Goal: Information Seeking & Learning: Find specific fact

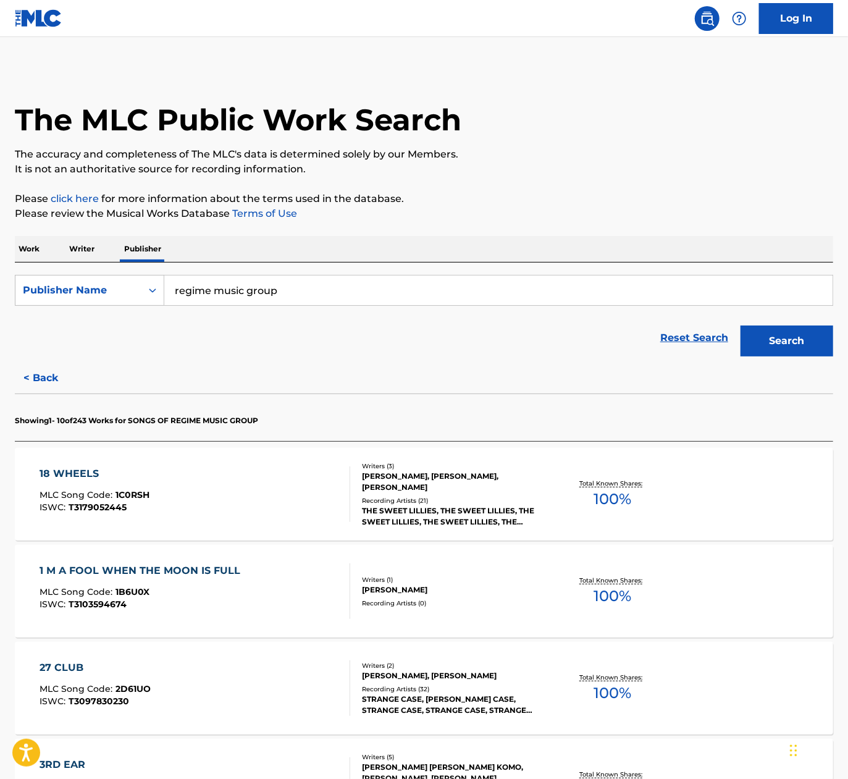
click at [20, 243] on p "Work" at bounding box center [29, 249] width 28 height 26
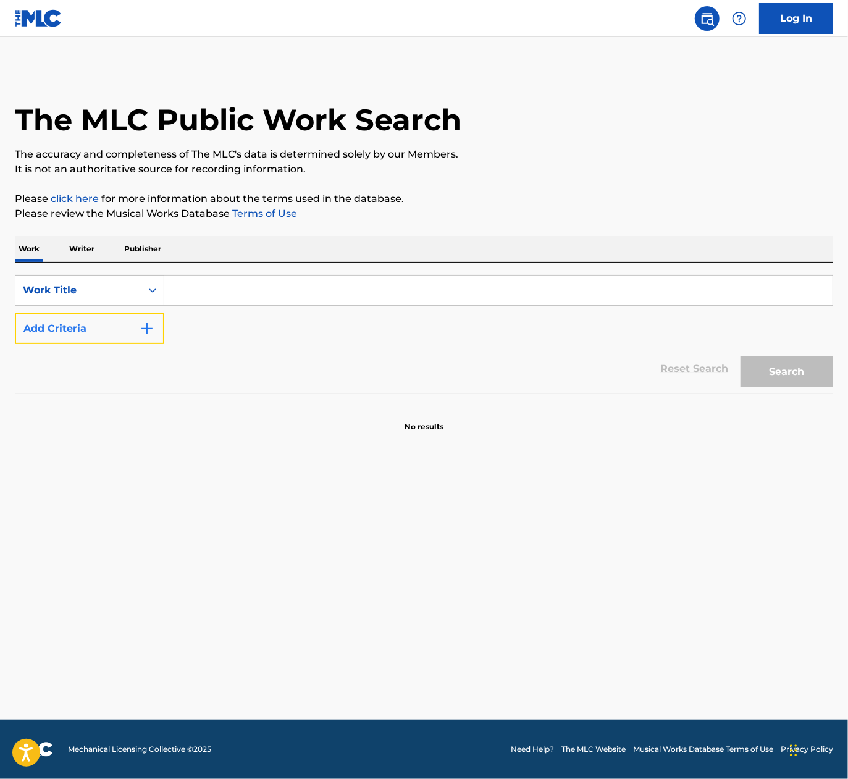
click at [83, 327] on button "Add Criteria" at bounding box center [89, 328] width 149 height 31
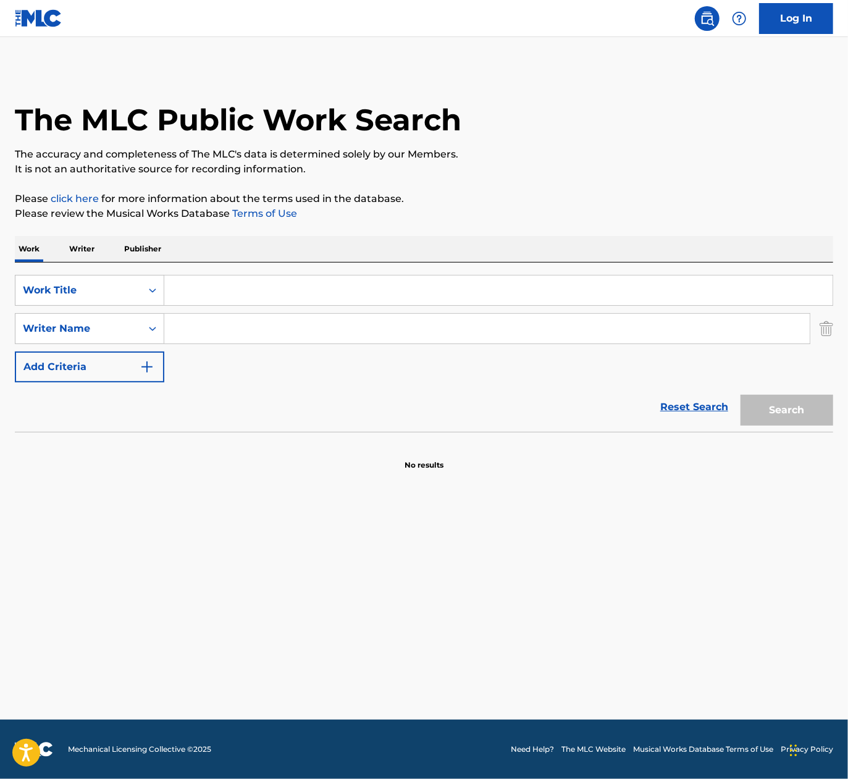
click at [214, 286] on input "Search Form" at bounding box center [498, 290] width 668 height 30
paste input "[PERSON_NAME] BENEATH OAK TREES"
drag, startPoint x: 284, startPoint y: 283, endPoint x: 133, endPoint y: 275, distance: 150.9
click at [70, 277] on div "SearchWithCriteriae19953d6-3a09-486e-92c7-bc91605aa465 Work Title [PERSON_NAME]…" at bounding box center [424, 290] width 818 height 31
type input "BENEATH OAK TREES"
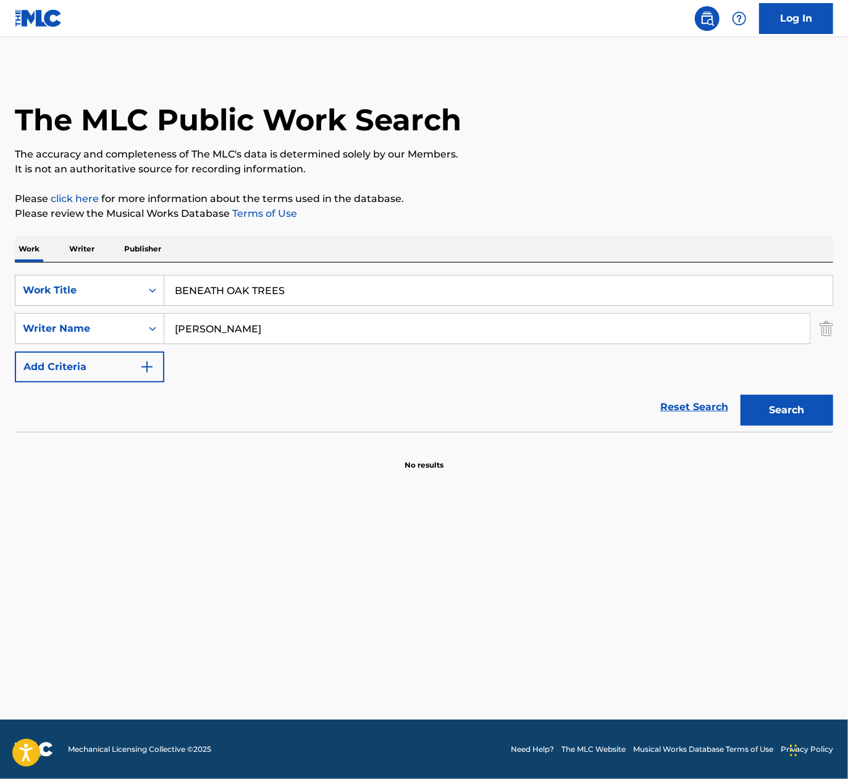
click at [210, 332] on input "[PERSON_NAME]" at bounding box center [487, 329] width 646 height 30
type input "[PERSON_NAME]"
click at [741, 395] on button "Search" at bounding box center [787, 410] width 93 height 31
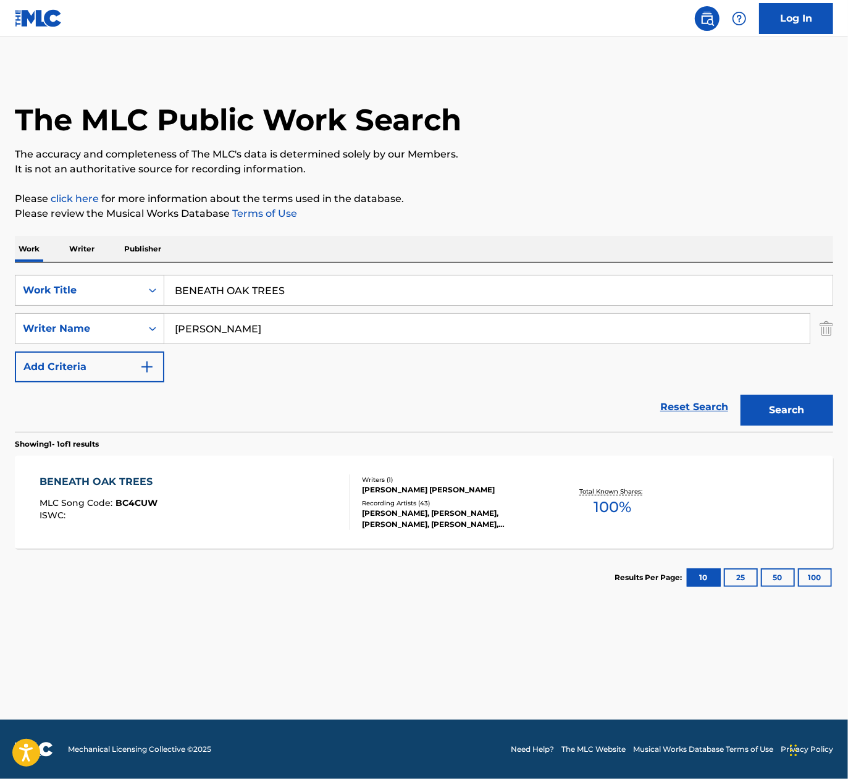
click at [241, 515] on div "BENEATH OAK TREES MLC Song Code : BC4CUW ISWC :" at bounding box center [195, 502] width 311 height 56
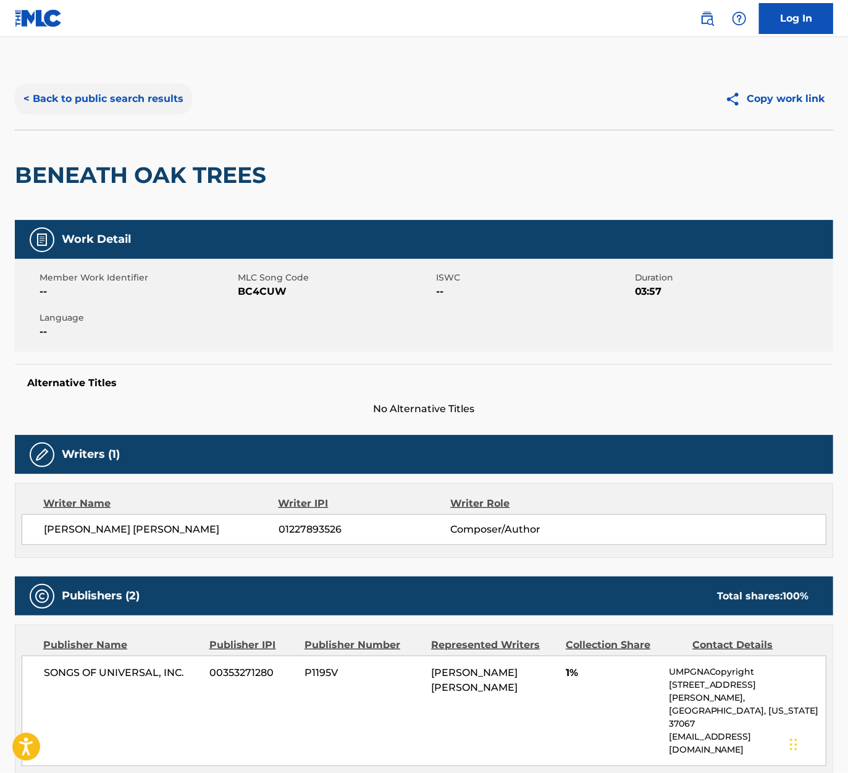
click at [148, 98] on button "< Back to public search results" at bounding box center [103, 98] width 177 height 31
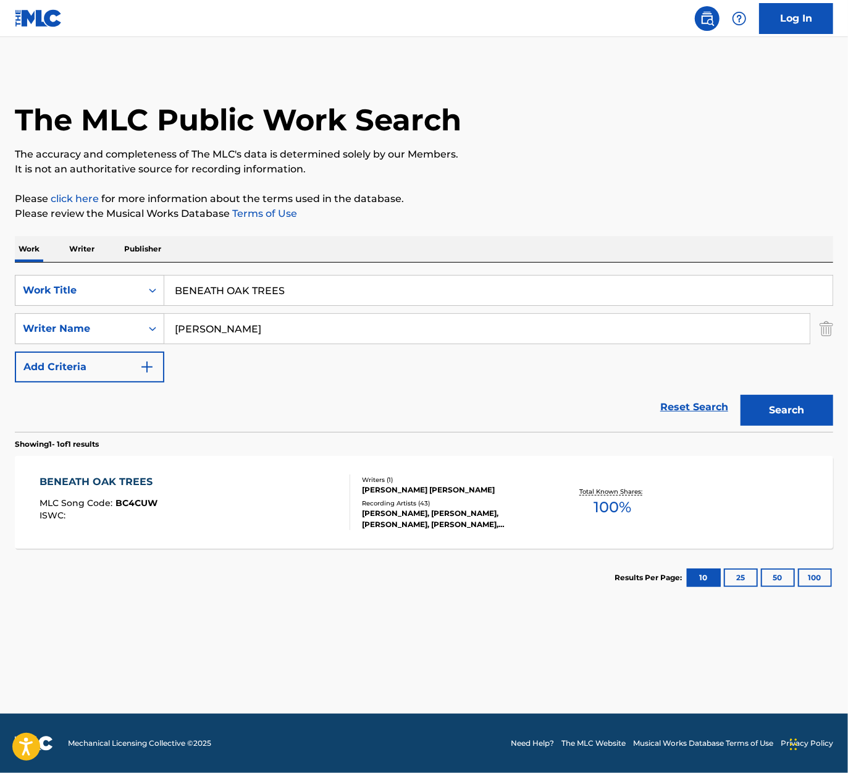
click at [357, 285] on input "BENEATH OAK TREES" at bounding box center [498, 290] width 668 height 30
paste input "[PERSON_NAME] OCEAN EY"
drag, startPoint x: 259, startPoint y: 288, endPoint x: -700, endPoint y: 327, distance: 960.7
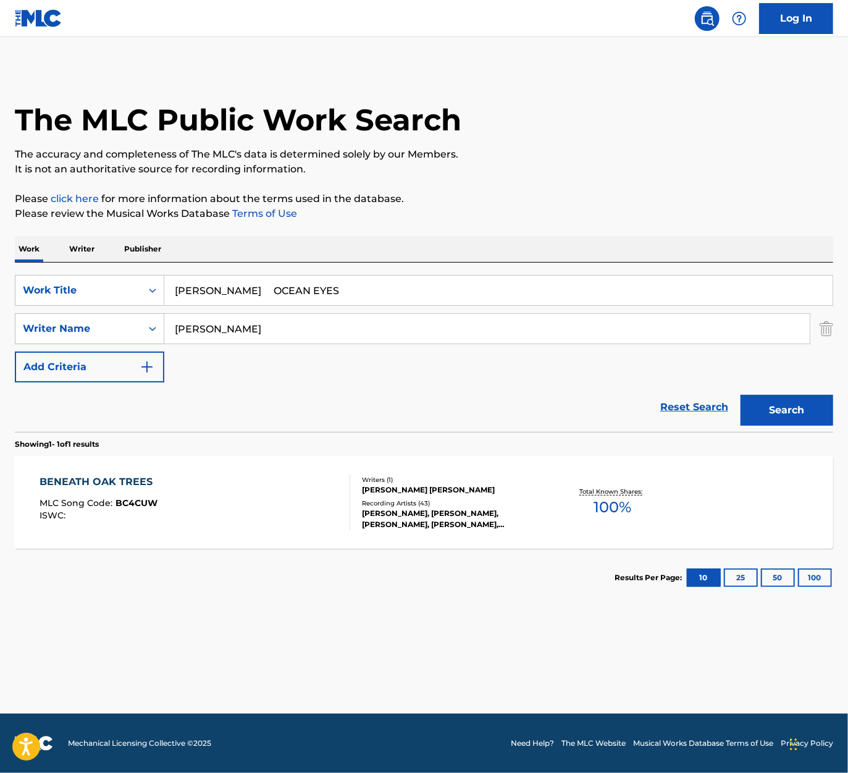
click at [0, 327] on html "Accessibility Screen-Reader Guide, Feedback, and Issue Reporting | New window 0…" at bounding box center [424, 386] width 848 height 773
type input "OCEAN EYES"
click at [741, 395] on button "Search" at bounding box center [787, 410] width 93 height 31
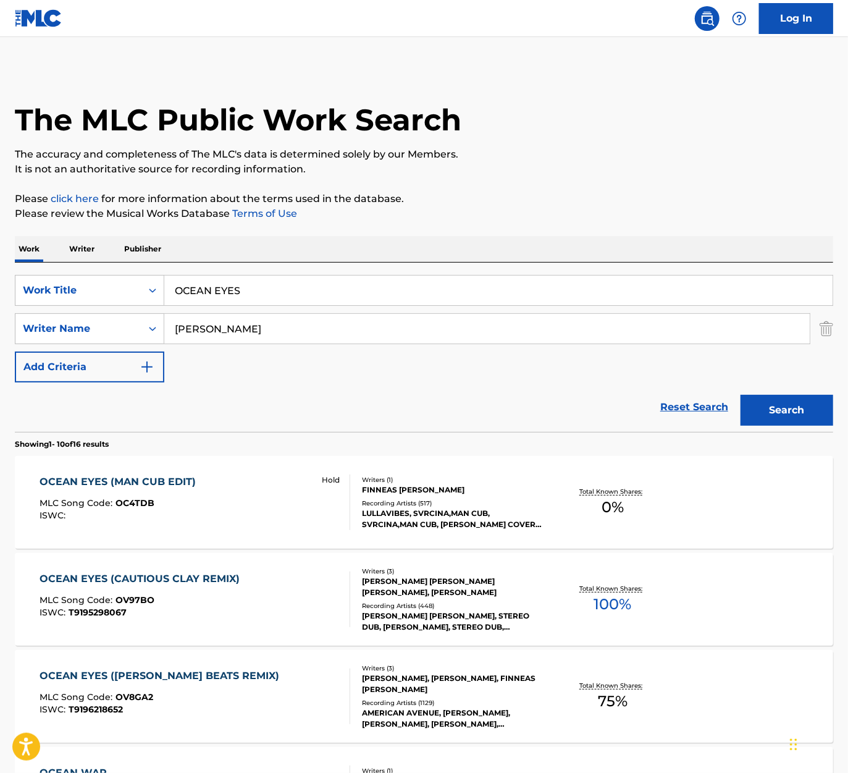
click at [212, 332] on input "[PERSON_NAME]" at bounding box center [487, 329] width 646 height 30
paste input "Finneas O'C"
type input "Finneas [PERSON_NAME]"
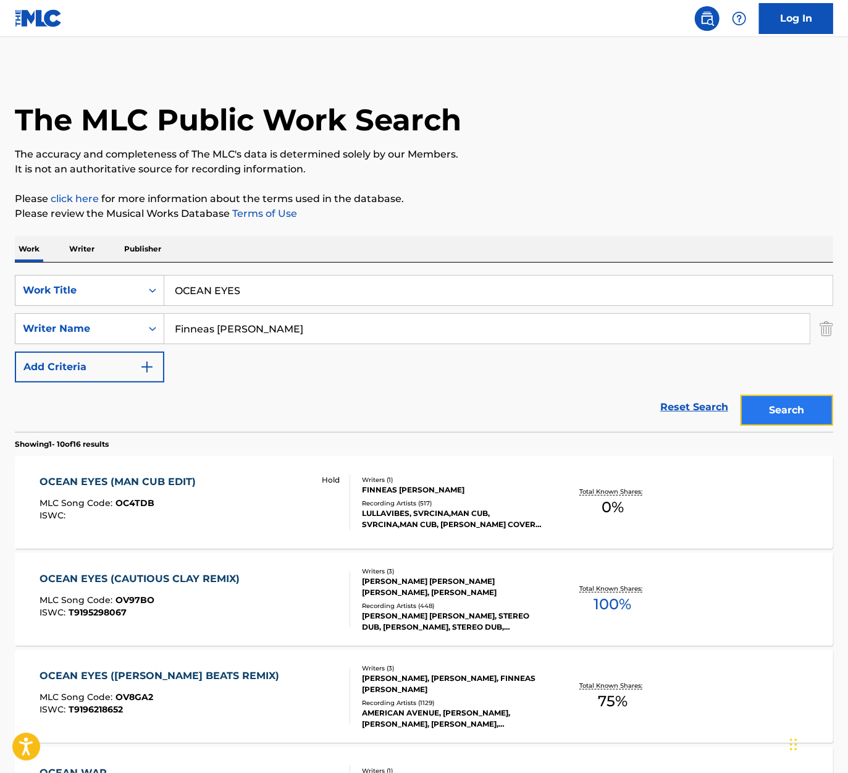
click at [788, 404] on button "Search" at bounding box center [787, 410] width 93 height 31
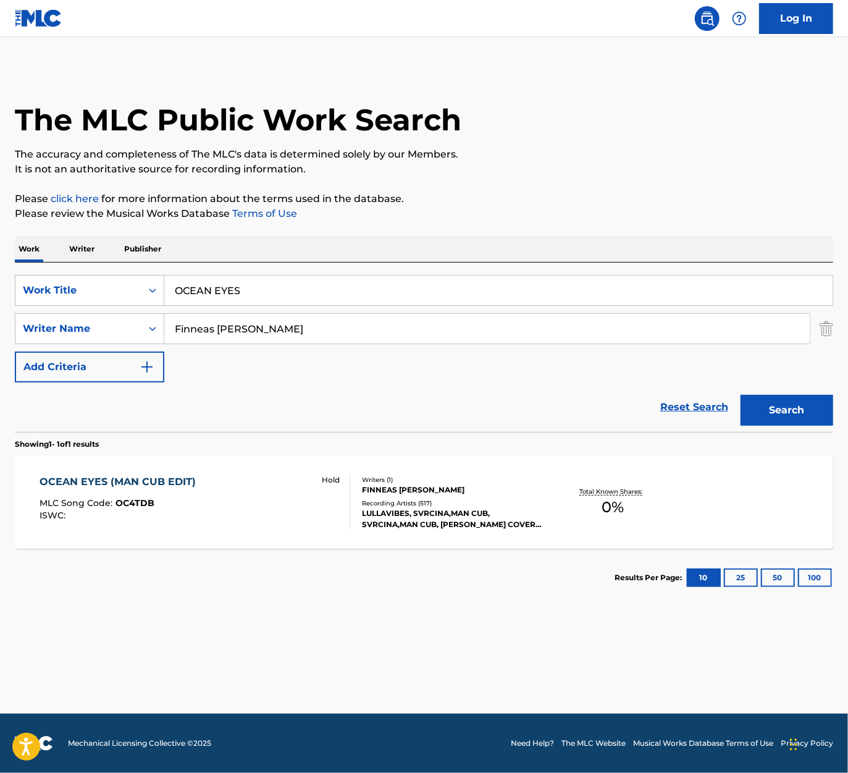
click at [292, 288] on input "OCEAN EYES" at bounding box center [498, 290] width 668 height 30
paste input "LIL TECCA DARK THOUGHT"
drag, startPoint x: 240, startPoint y: 286, endPoint x: -185, endPoint y: 295, distance: 425.7
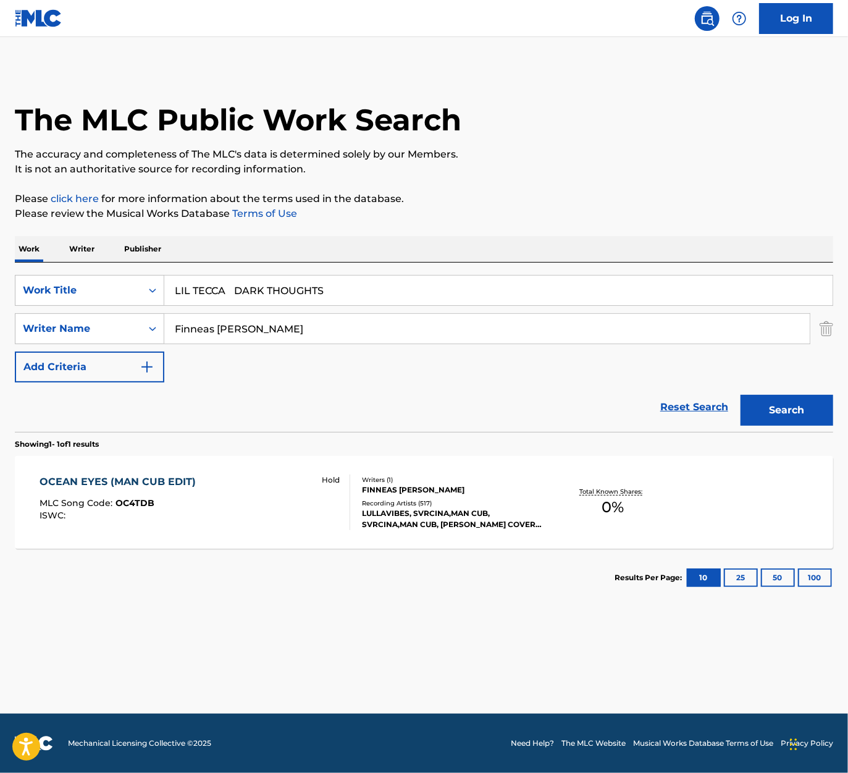
click at [0, 295] on html "Accessibility Screen-Reader Guide, Feedback, and Issue Reporting | New window 0…" at bounding box center [424, 386] width 848 height 773
type input "DARK THOUGHTS"
click at [741, 395] on button "Search" at bounding box center [787, 410] width 93 height 31
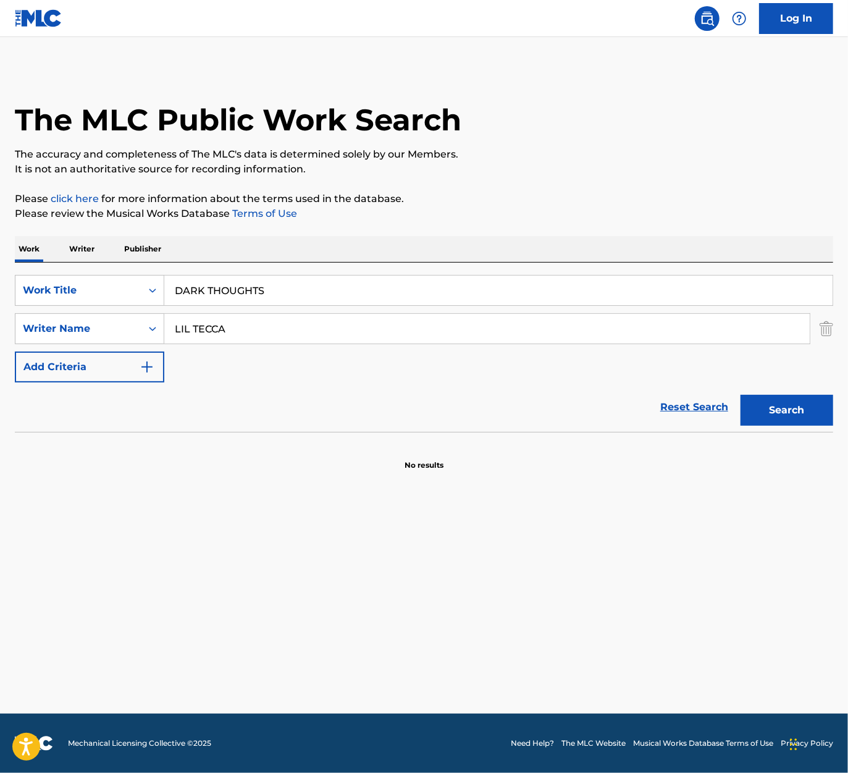
drag, startPoint x: 275, startPoint y: 324, endPoint x: -199, endPoint y: 290, distance: 475.0
click at [0, 290] on html "Accessibility Screen-Reader Guide, Feedback, and Issue Reporting | New window 0…" at bounding box center [424, 386] width 848 height 773
type input "[PERSON_NAME]"
click at [741, 395] on button "Search" at bounding box center [787, 410] width 93 height 31
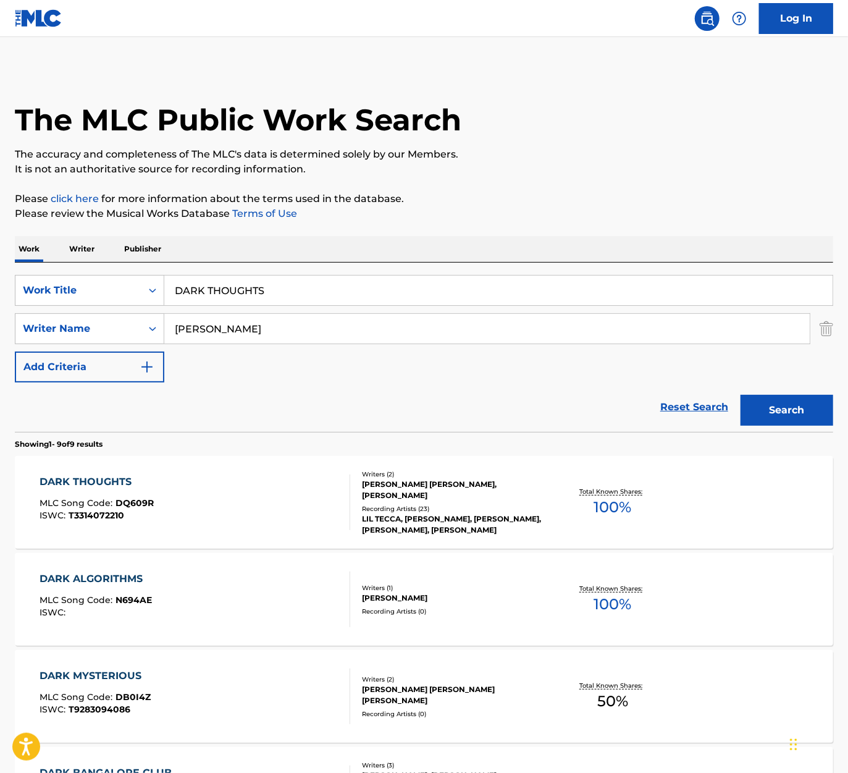
click at [290, 520] on div "DARK THOUGHTS MLC Song Code : DQ609R ISWC : T3314072210" at bounding box center [195, 502] width 311 height 56
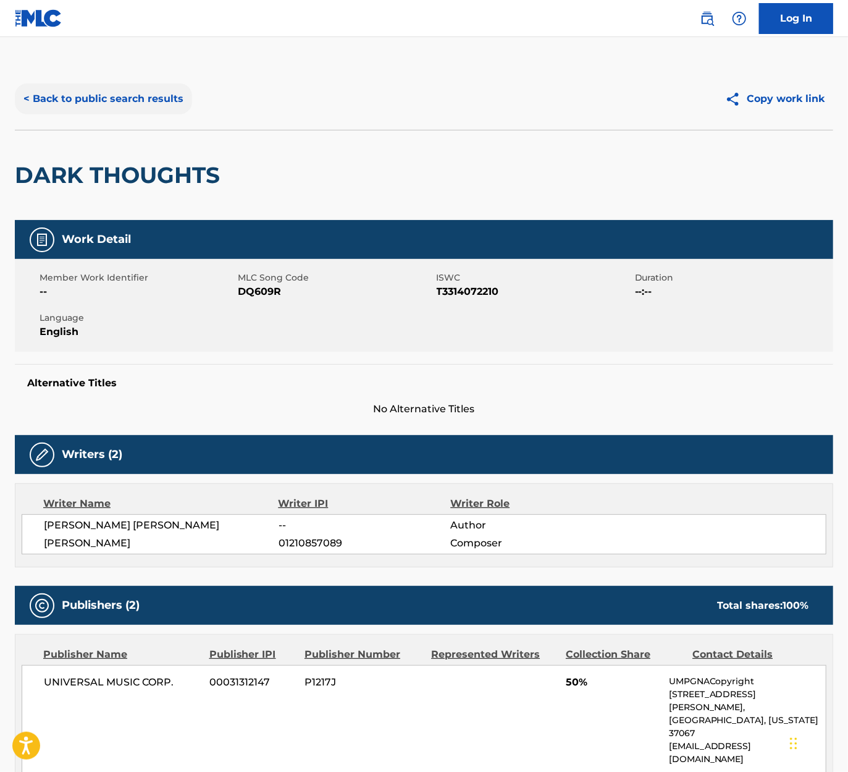
click at [135, 91] on button "< Back to public search results" at bounding box center [103, 98] width 177 height 31
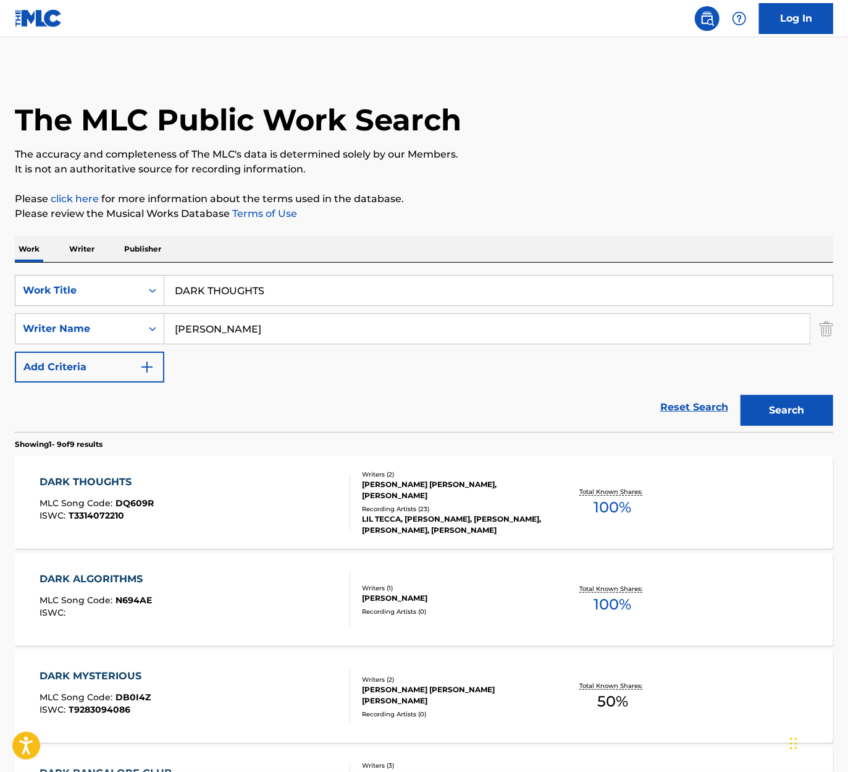
drag, startPoint x: 292, startPoint y: 280, endPoint x: -122, endPoint y: 354, distance: 420.3
click at [0, 354] on html "Accessibility Screen-Reader Guide, Feedback, and Issue Reporting | New window 0…" at bounding box center [424, 386] width 848 height 772
type input "ordinary"
drag, startPoint x: 274, startPoint y: 334, endPoint x: -80, endPoint y: 353, distance: 355.0
click at [0, 353] on html "Accessibility Screen-Reader Guide, Feedback, and Issue Reporting | New window 0…" at bounding box center [424, 386] width 848 height 772
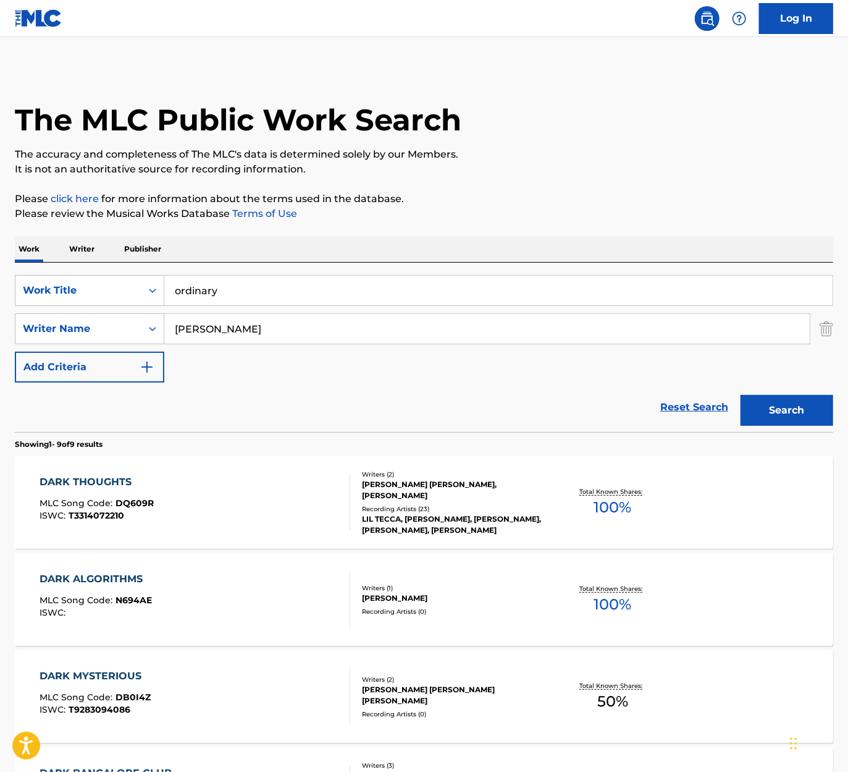
type input "[PERSON_NAME]"
click at [741, 395] on button "Search" at bounding box center [787, 410] width 93 height 31
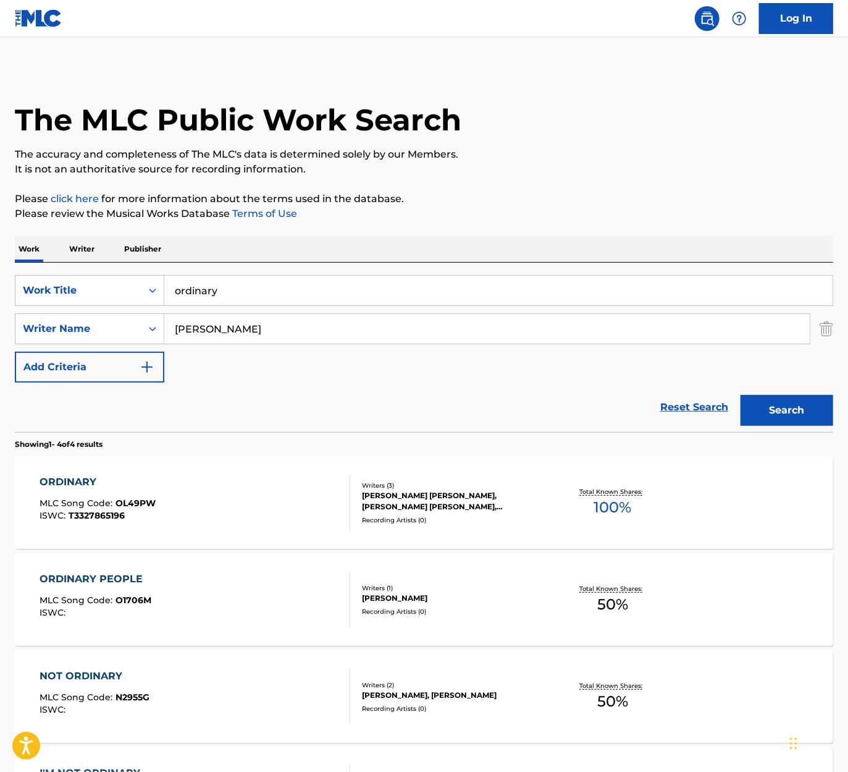
click at [313, 487] on div "ORDINARY MLC Song Code : OL49PW ISWC : T3327865196" at bounding box center [195, 502] width 311 height 56
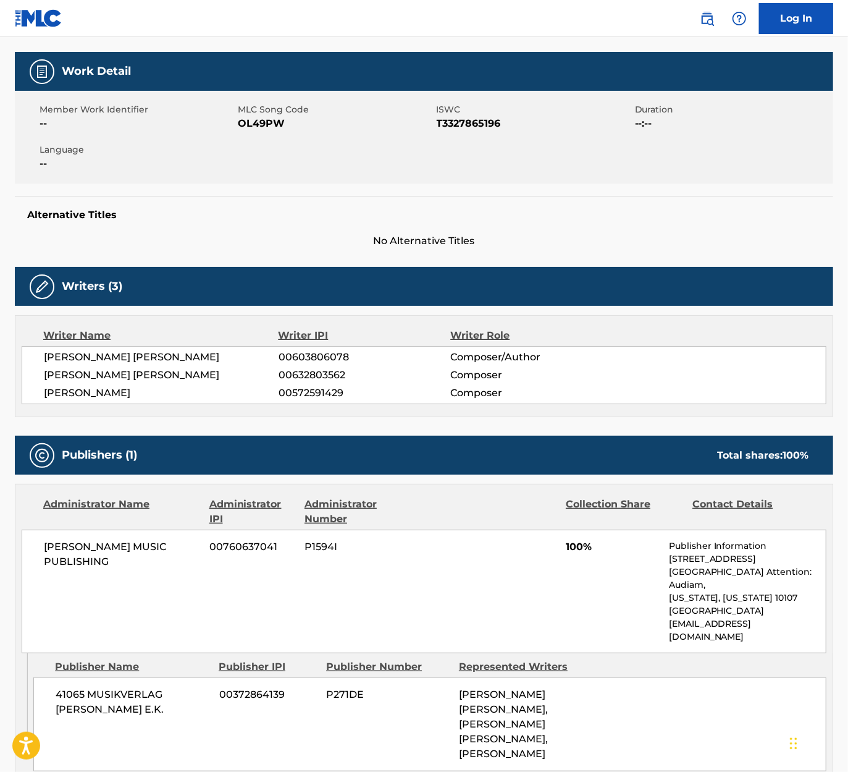
scroll to position [58, 0]
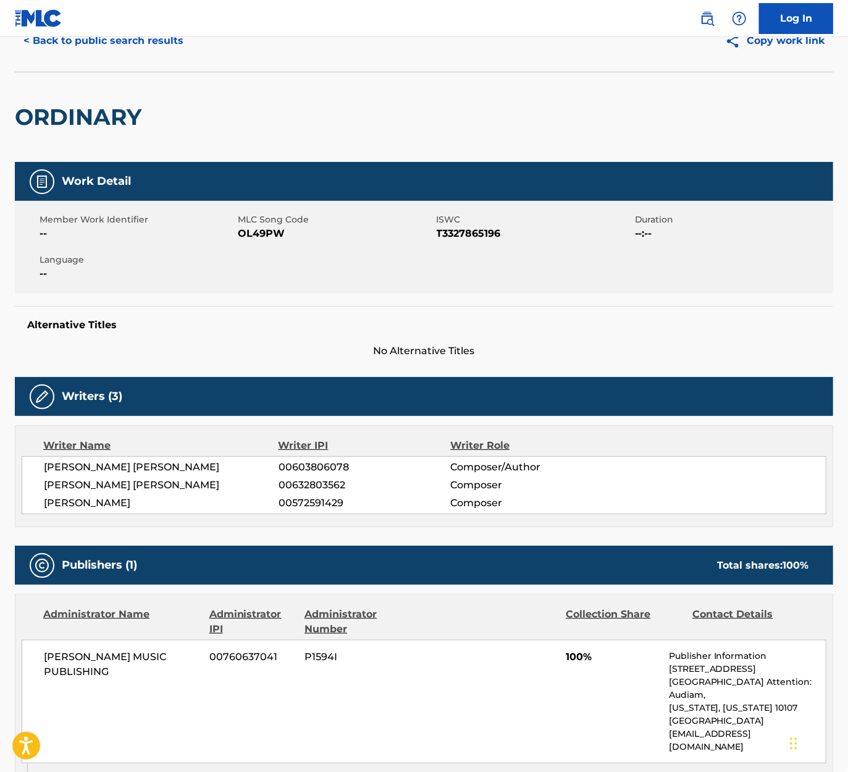
click at [85, 32] on nav "Log In" at bounding box center [424, 18] width 848 height 37
click at [85, 40] on button "< Back to public search results" at bounding box center [103, 40] width 177 height 31
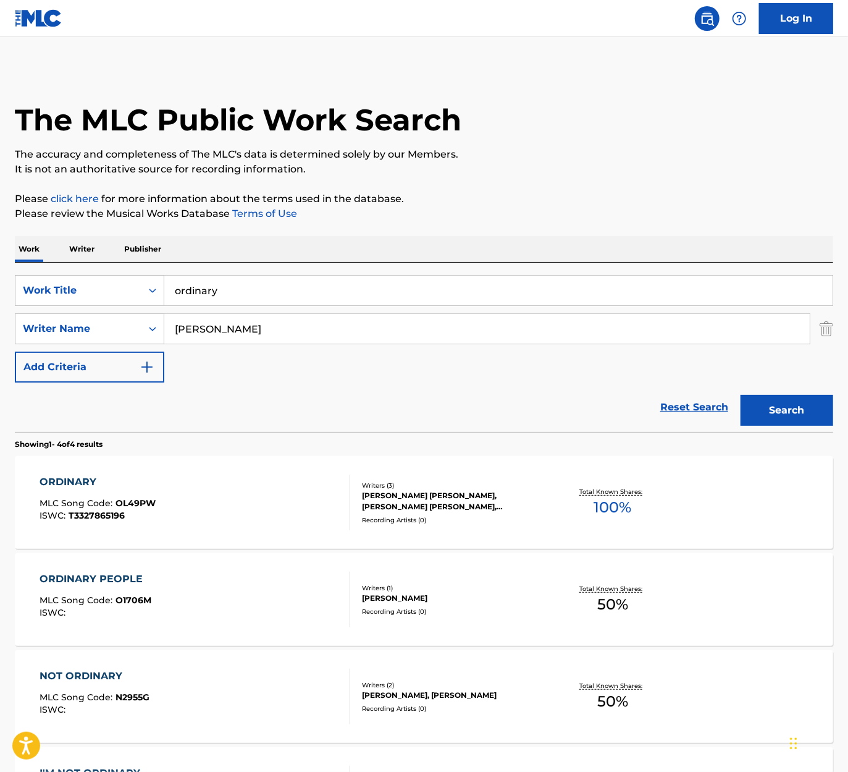
drag, startPoint x: 251, startPoint y: 330, endPoint x: -179, endPoint y: 328, distance: 429.9
click at [0, 328] on html "Accessibility Screen-Reader Guide, Feedback, and Issue Reporting | New window 0…" at bounding box center [424, 386] width 848 height 772
type input "[PERSON_NAME]"
click at [741, 395] on button "Search" at bounding box center [787, 410] width 93 height 31
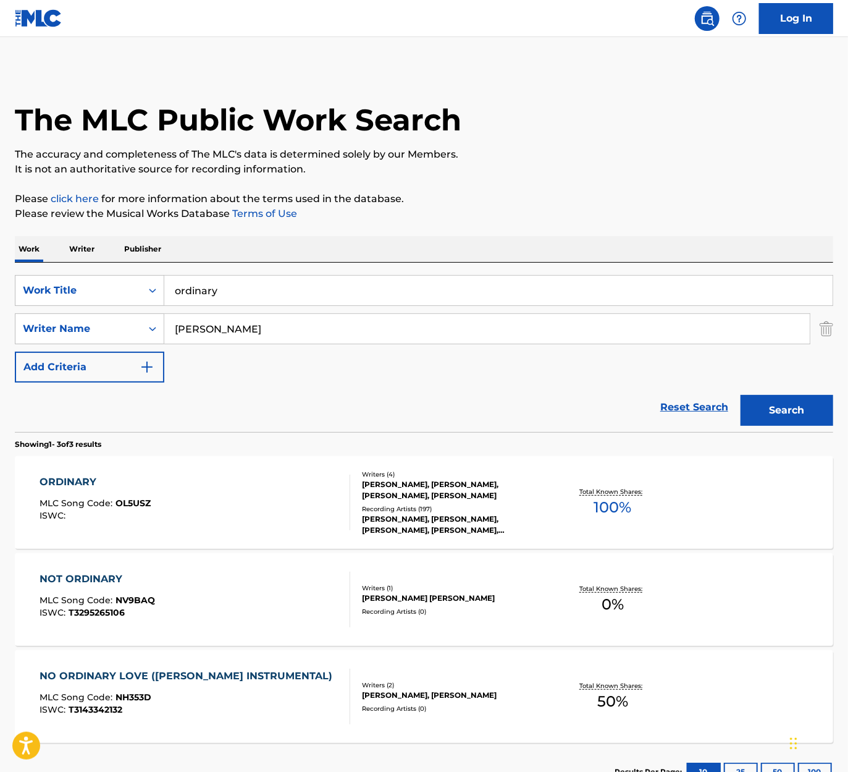
click at [234, 504] on div "ORDINARY MLC Song Code : OL5USZ ISWC :" at bounding box center [195, 502] width 311 height 56
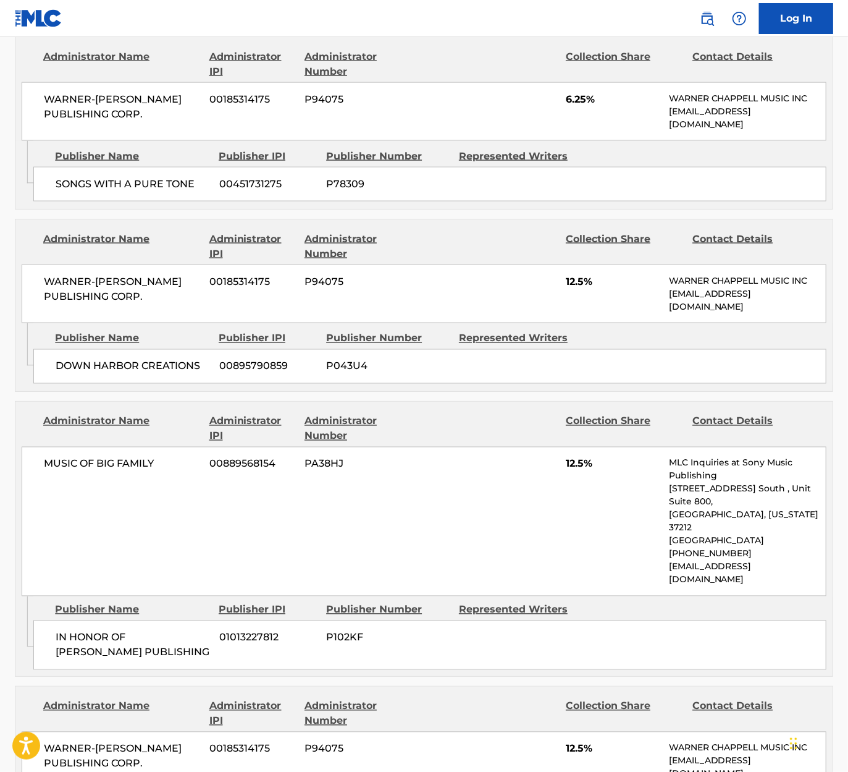
scroll to position [927, 0]
